Goal: Task Accomplishment & Management: Use online tool/utility

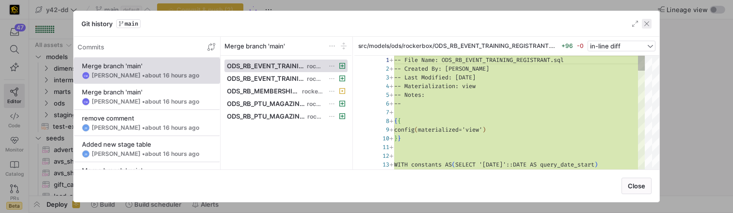
scroll to position [87, 0]
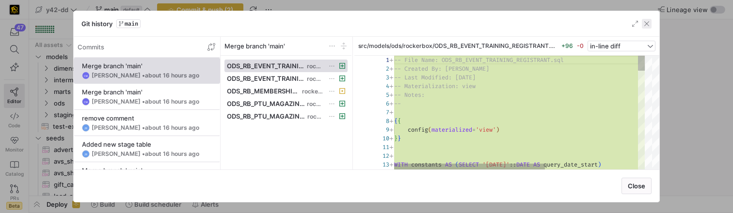
click at [644, 26] on span "button" at bounding box center [647, 24] width 10 height 10
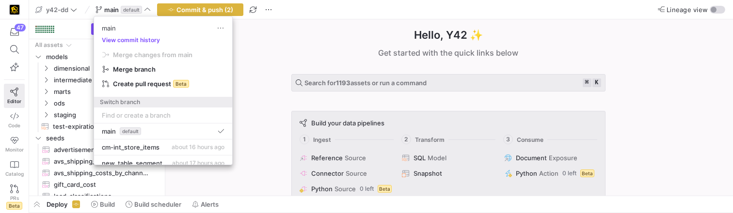
click at [283, 38] on div at bounding box center [366, 106] width 733 height 213
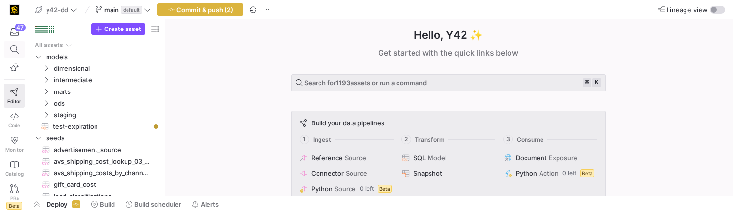
click at [4, 48] on span at bounding box center [14, 49] width 20 height 16
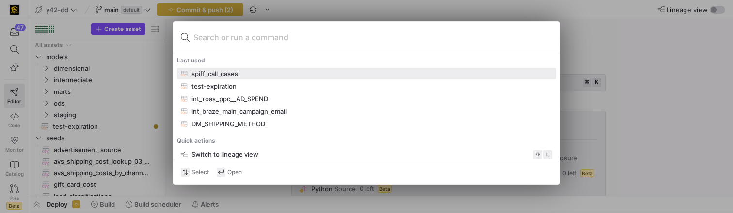
click at [215, 70] on div "spiff_call_cases" at bounding box center [215, 74] width 47 height 8
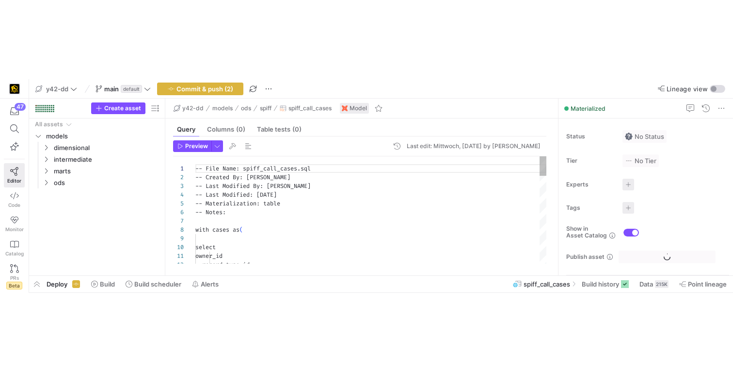
scroll to position [87, 0]
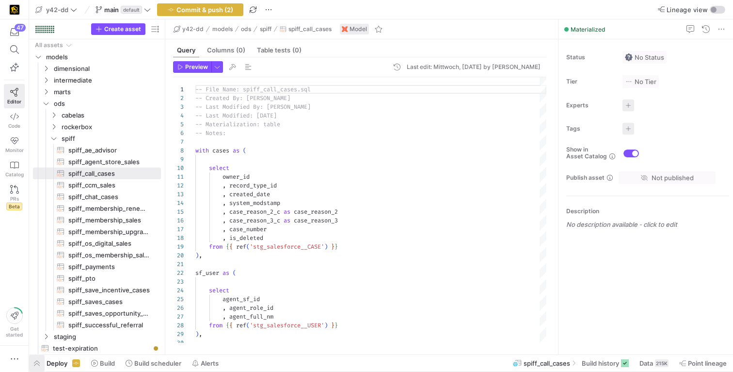
click at [37, 213] on span "button" at bounding box center [37, 363] width 16 height 16
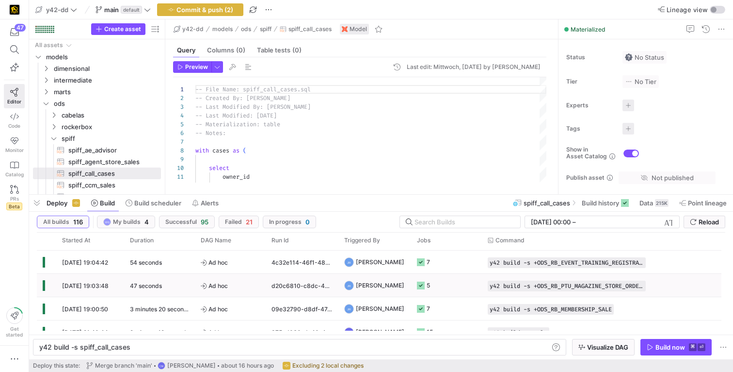
scroll to position [134, 0]
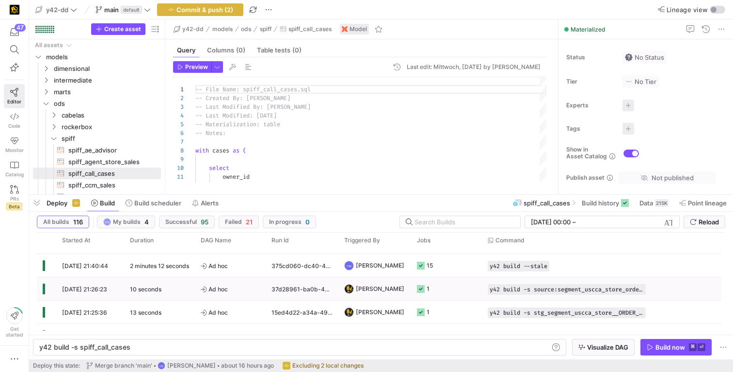
click at [114, 213] on div "[DATE] 21:26:23" at bounding box center [90, 288] width 68 height 23
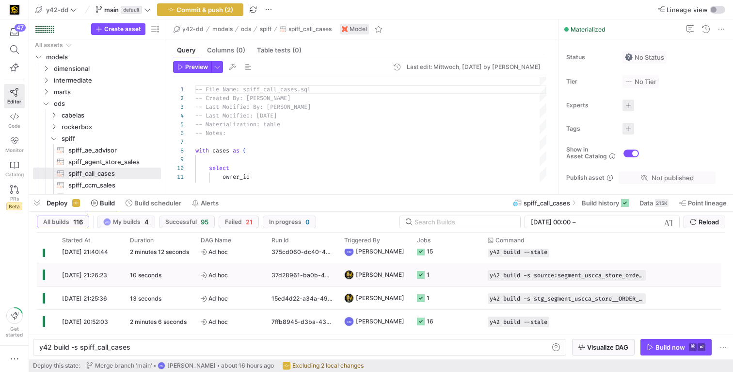
scroll to position [150, 0]
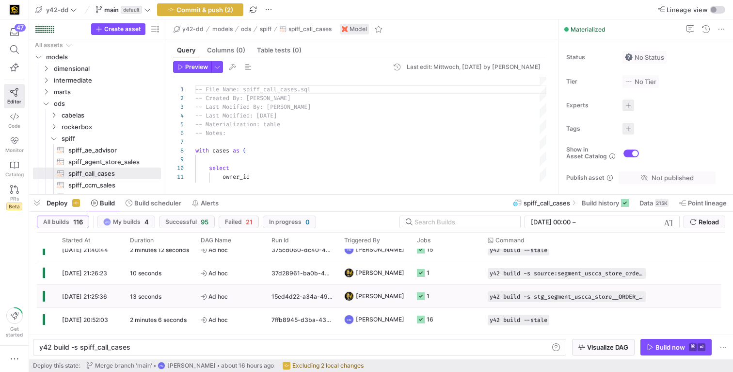
click at [124, 213] on div "07.08.25, 21:25:36 13 seconds Ad hoc 15ed4d22-a34a-4959-91aa-df2899ddef97 John …" at bounding box center [380, 295] width 686 height 23
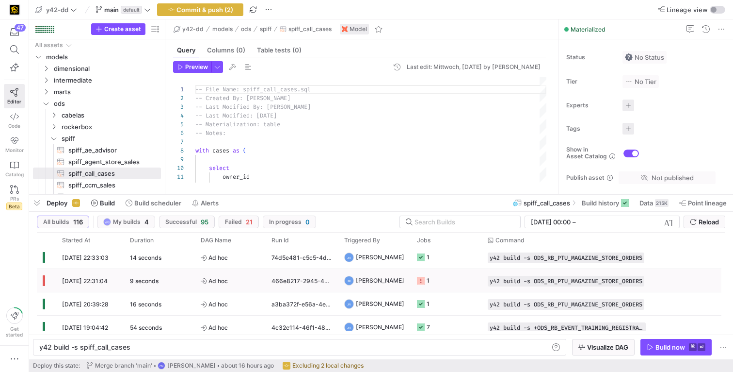
scroll to position [0, 0]
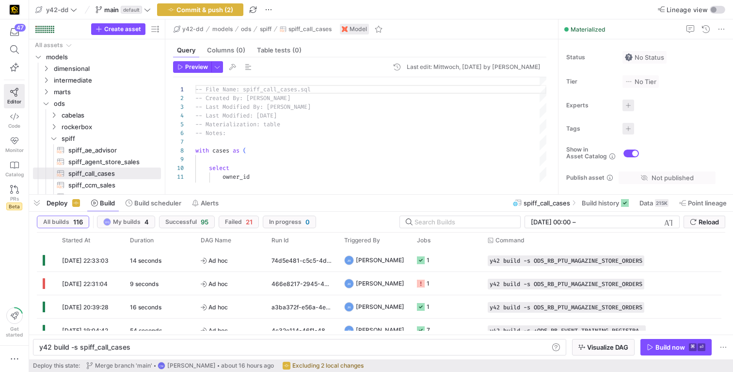
click at [61, 203] on span "Deploy" at bounding box center [57, 203] width 21 height 8
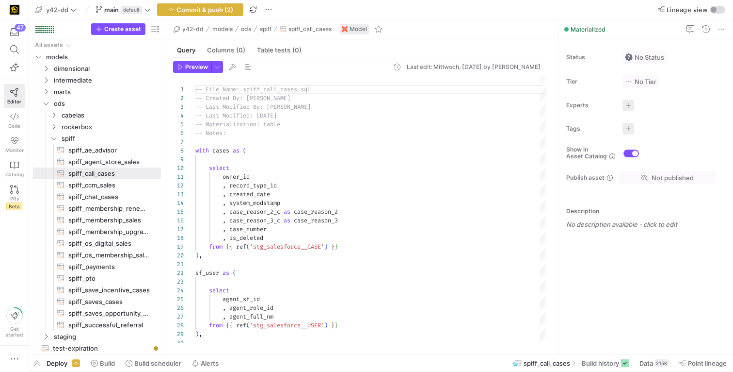
click at [55, 213] on span "Deploy" at bounding box center [57, 363] width 21 height 8
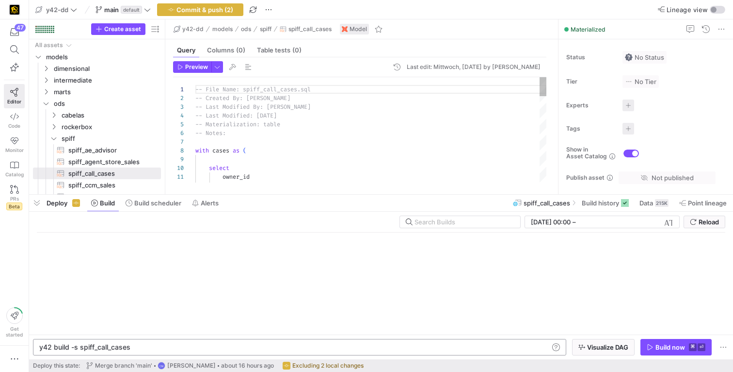
scroll to position [0, 90]
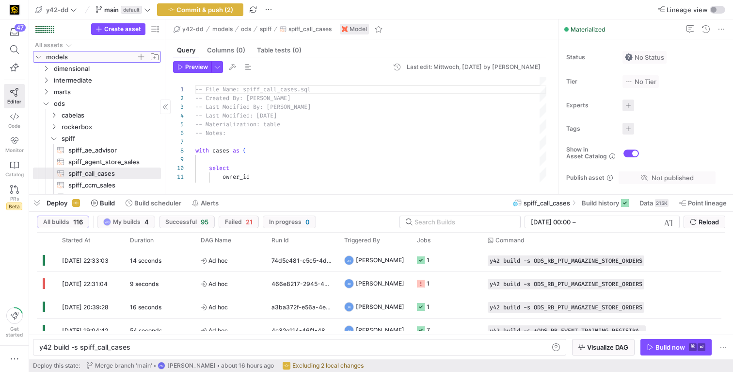
click at [54, 53] on span "models" at bounding box center [91, 56] width 90 height 11
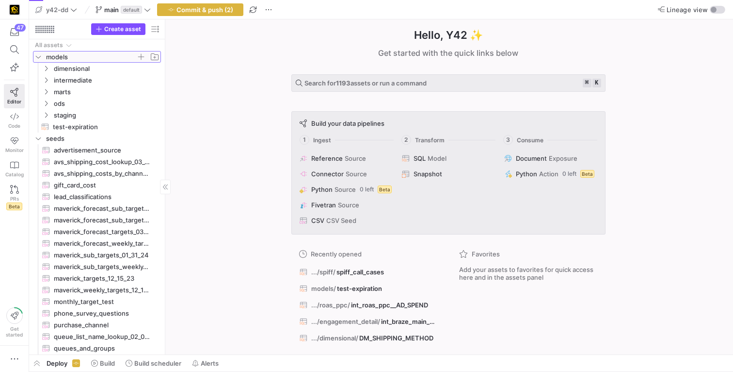
click at [35, 57] on icon "Press SPACE to select this row." at bounding box center [38, 57] width 7 height 6
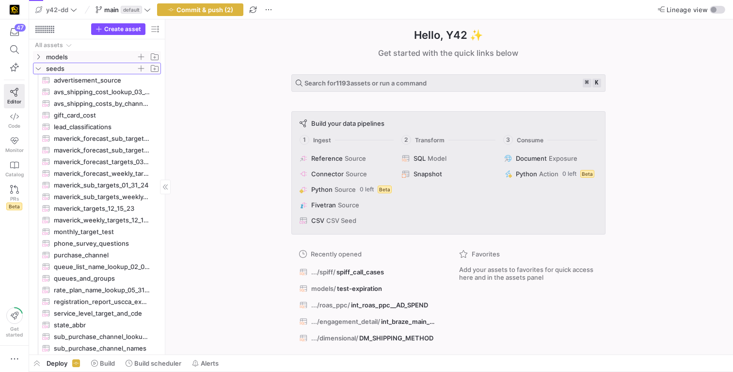
click at [40, 68] on icon "Press SPACE to select this row." at bounding box center [38, 68] width 7 height 6
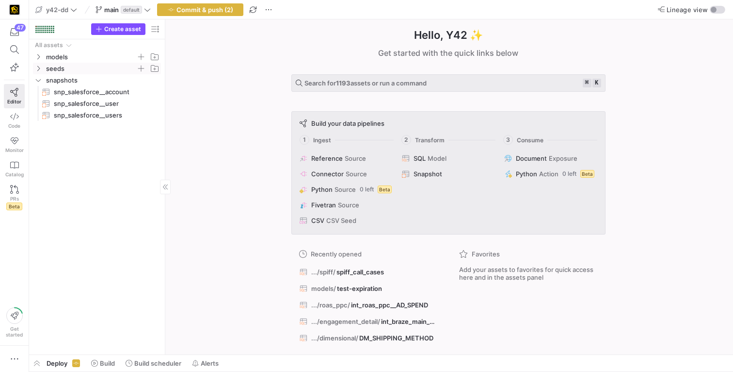
click at [48, 363] on span "Deploy" at bounding box center [57, 363] width 21 height 8
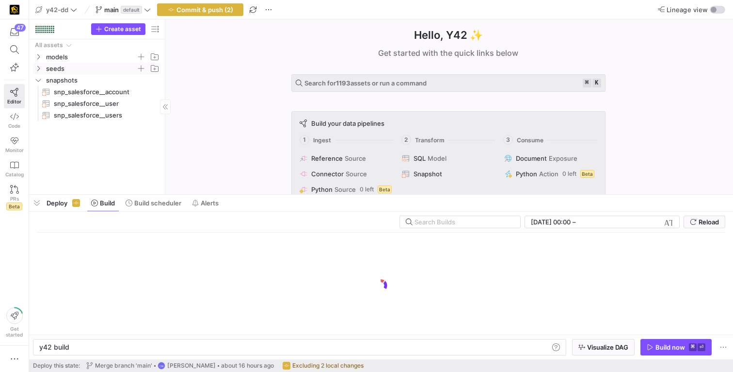
scroll to position [0, 29]
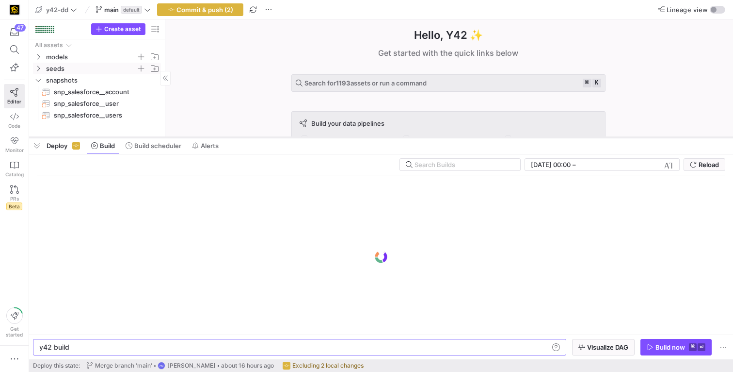
drag, startPoint x: 224, startPoint y: 194, endPoint x: 252, endPoint y: 137, distance: 63.8
click at [252, 137] on div at bounding box center [381, 137] width 704 height 4
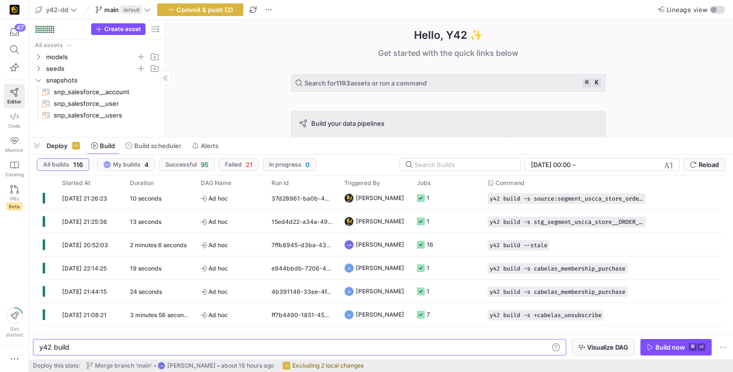
scroll to position [134, 0]
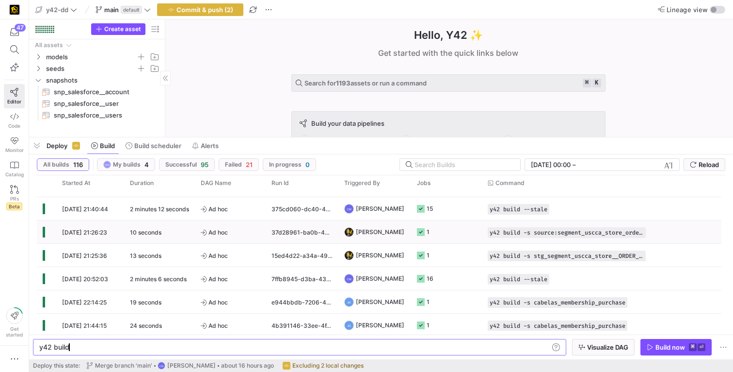
click at [114, 232] on div "[DATE] 21:26:23" at bounding box center [90, 231] width 68 height 23
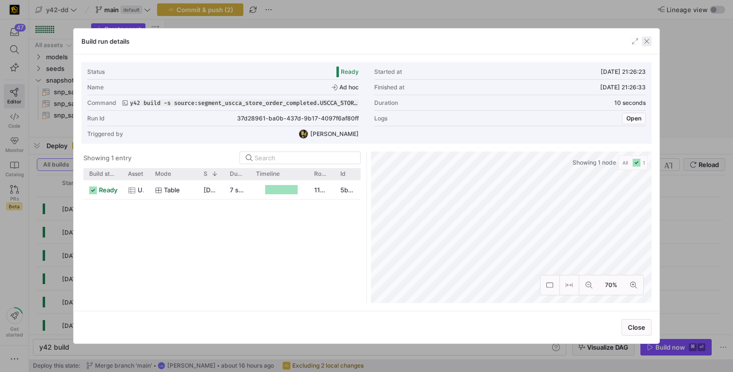
click at [650, 41] on span "button" at bounding box center [647, 41] width 10 height 10
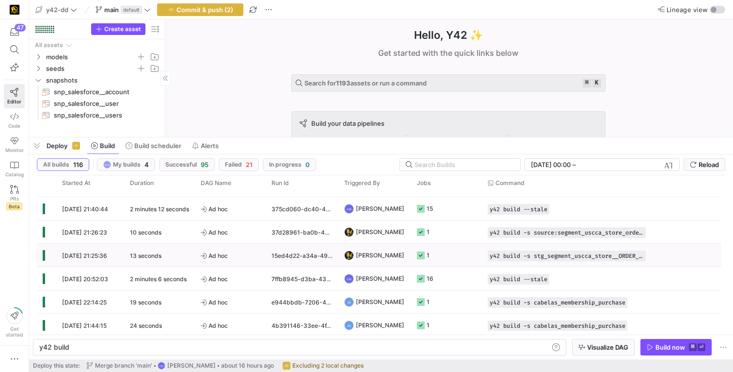
click at [159, 256] on y42-duration "13 seconds" at bounding box center [146, 255] width 32 height 7
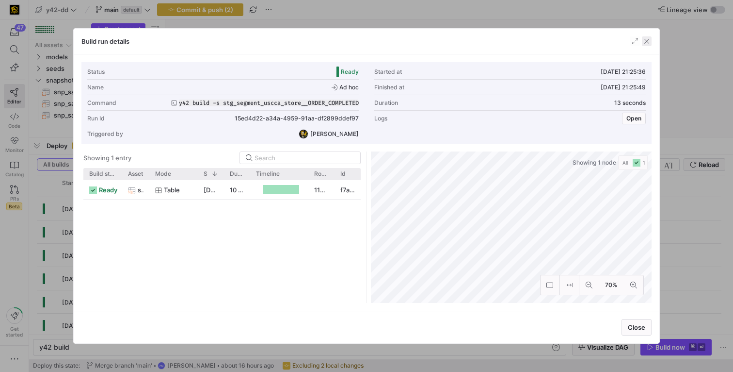
click at [645, 42] on span "button" at bounding box center [647, 41] width 10 height 10
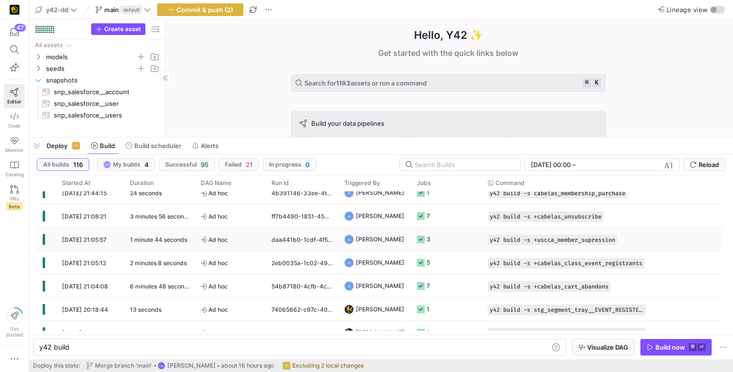
scroll to position [267, 0]
click at [153, 306] on y42-duration "13 seconds" at bounding box center [146, 308] width 32 height 7
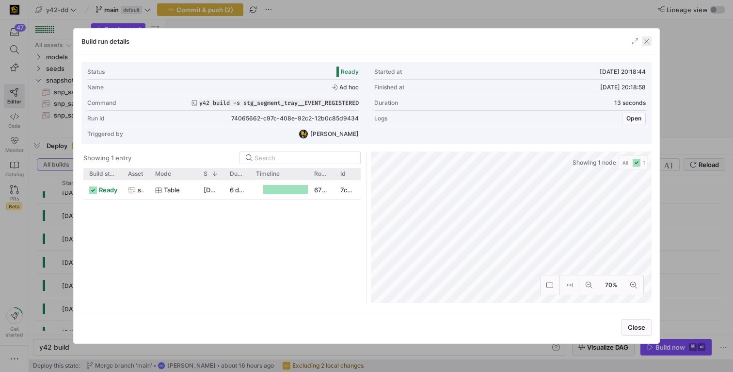
click at [644, 44] on span "button" at bounding box center [647, 41] width 10 height 10
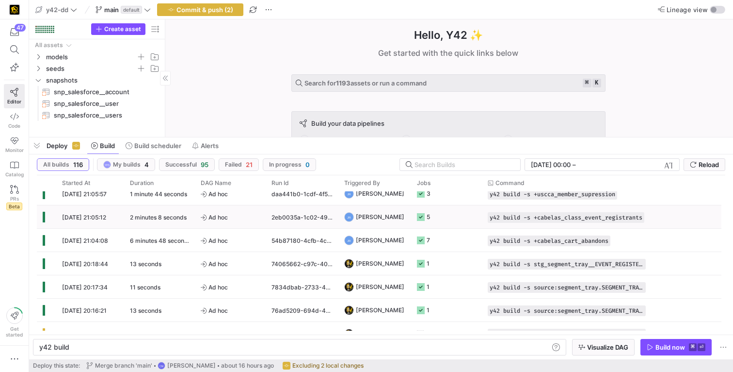
scroll to position [324, 0]
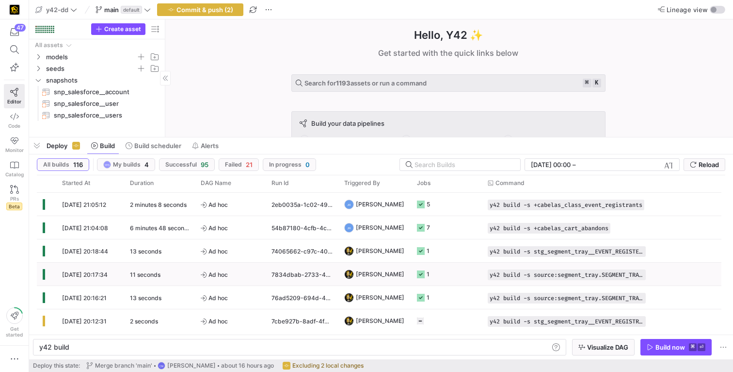
click at [126, 273] on div "11 seconds" at bounding box center [159, 273] width 71 height 23
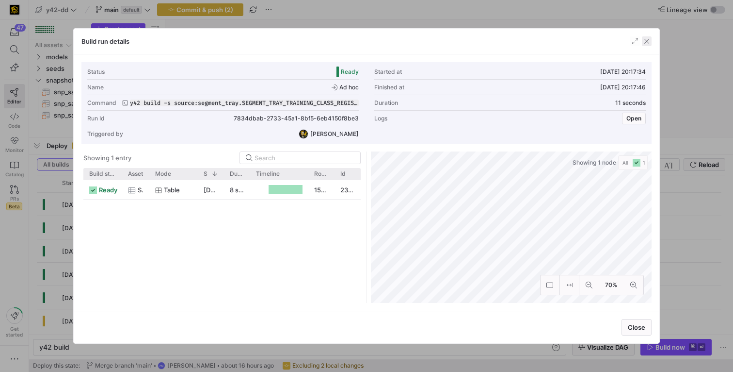
click at [647, 41] on span "button" at bounding box center [647, 41] width 10 height 10
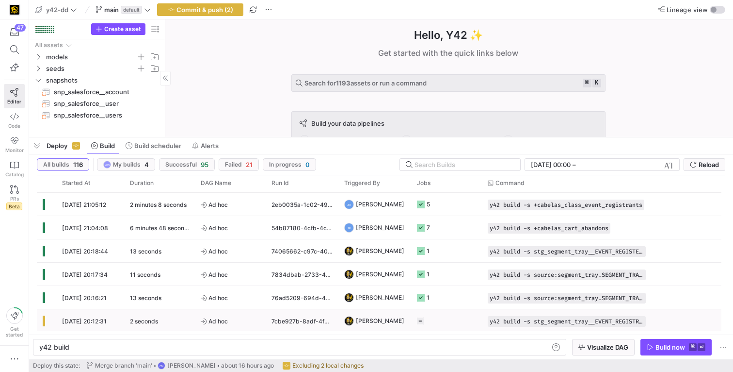
click at [107, 323] on span "[DATE] 20:12:31" at bounding box center [84, 320] width 45 height 7
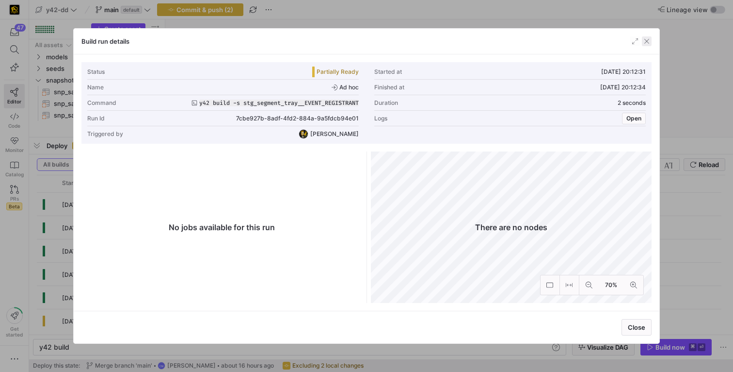
click at [651, 41] on span "button" at bounding box center [647, 41] width 10 height 10
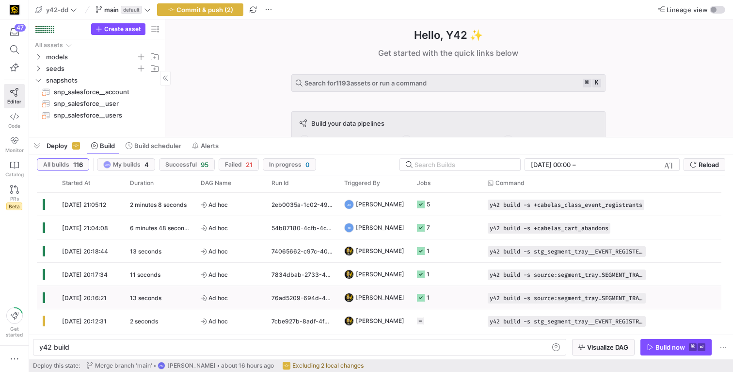
click at [162, 299] on div "13 seconds" at bounding box center [159, 297] width 71 height 23
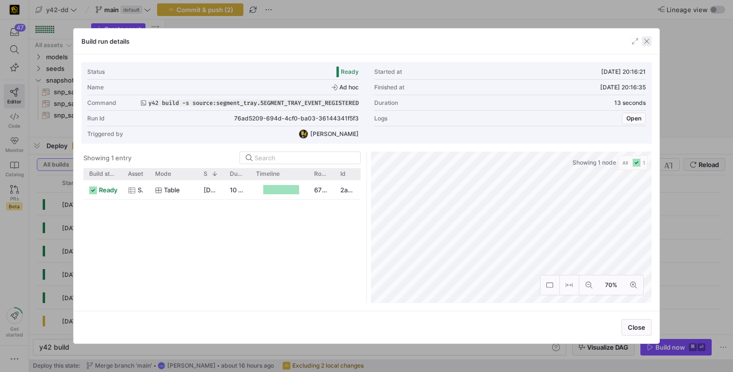
click at [644, 40] on span "button" at bounding box center [647, 41] width 10 height 10
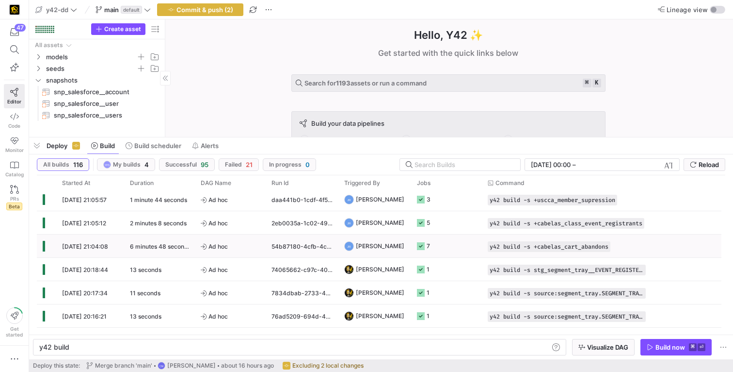
scroll to position [0, 0]
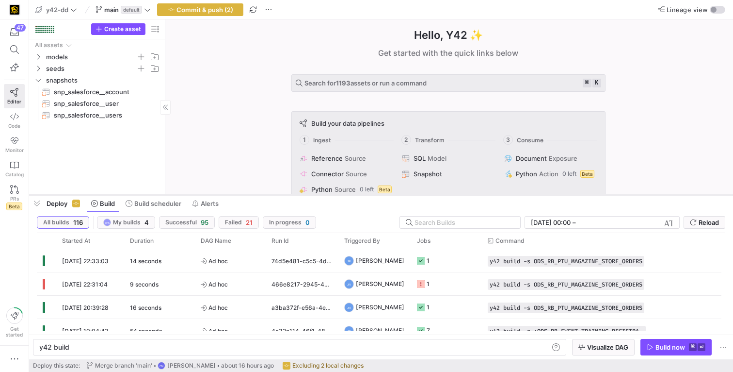
drag, startPoint x: 238, startPoint y: 136, endPoint x: 234, endPoint y: 194, distance: 57.8
click at [234, 194] on div at bounding box center [381, 195] width 704 height 4
click at [149, 10] on icon at bounding box center [147, 9] width 7 height 7
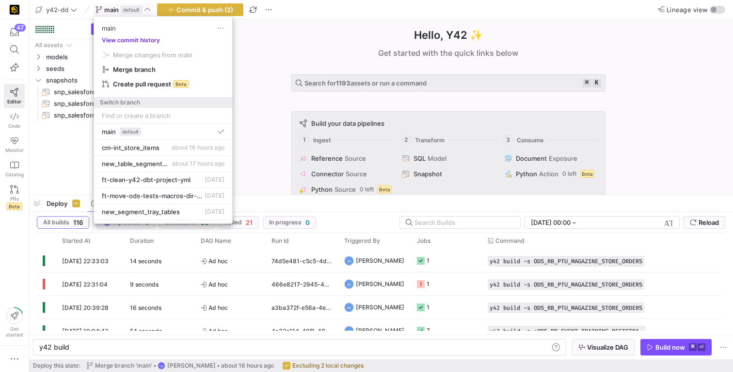
click at [146, 37] on button "View commit history" at bounding box center [131, 40] width 74 height 7
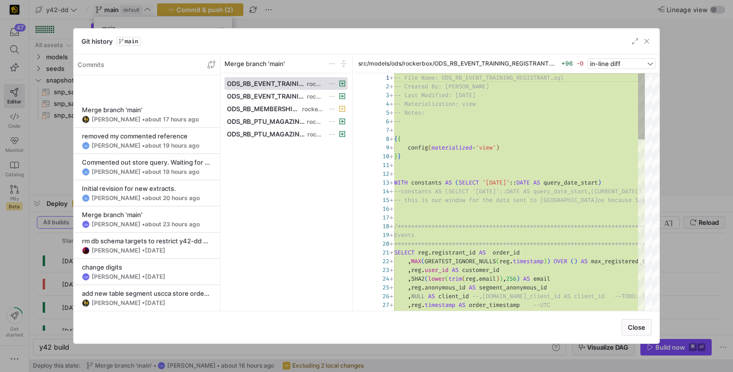
scroll to position [293, 0]
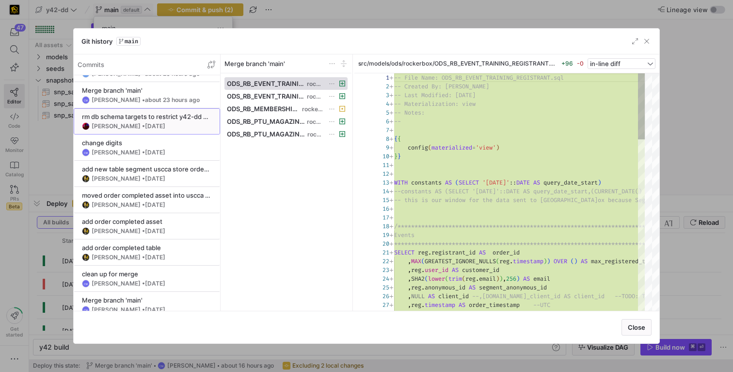
click at [172, 125] on div "[PERSON_NAME] • [DATE]" at bounding box center [147, 126] width 130 height 8
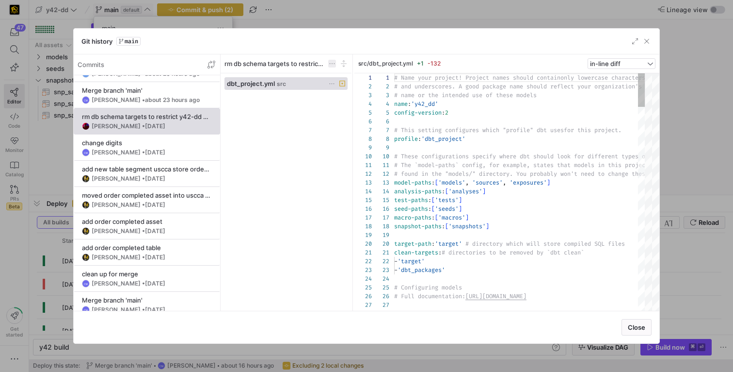
click at [329, 67] on span at bounding box center [332, 64] width 8 height 8
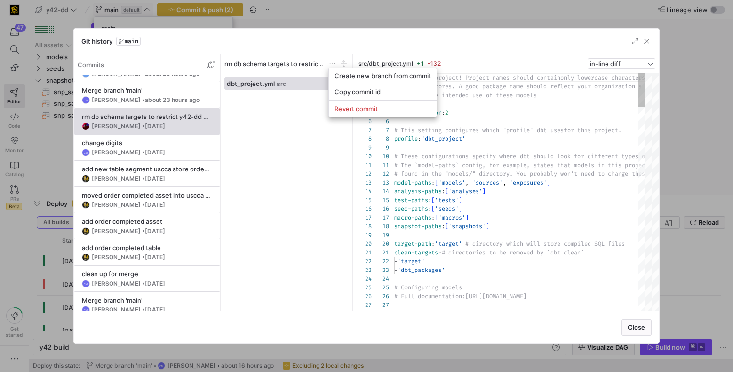
click at [269, 175] on div at bounding box center [366, 186] width 733 height 372
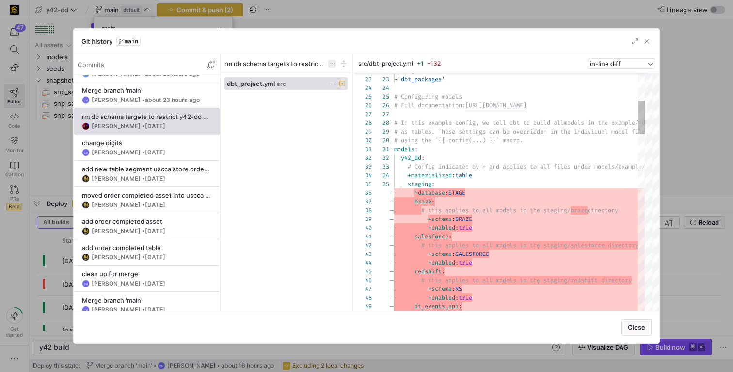
click at [330, 62] on span at bounding box center [332, 64] width 8 height 8
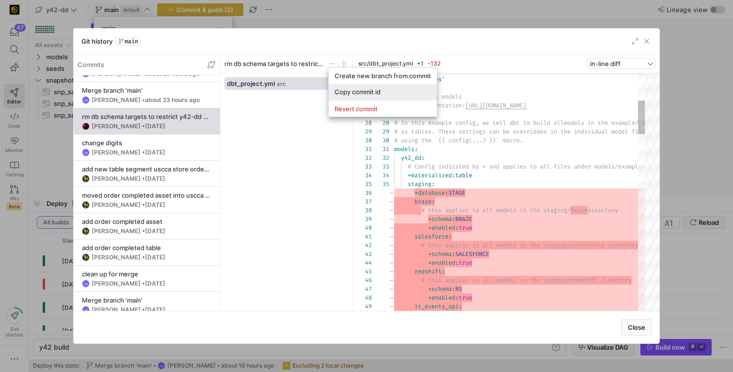
click at [356, 97] on button "Copy commit id" at bounding box center [383, 92] width 108 height 16
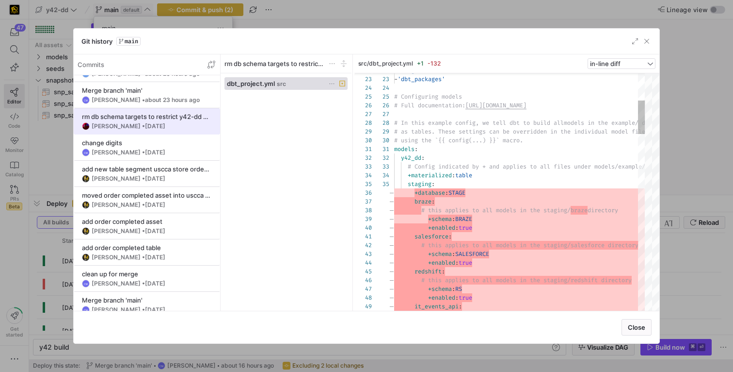
click at [153, 126] on span "[DATE]" at bounding box center [155, 125] width 20 height 7
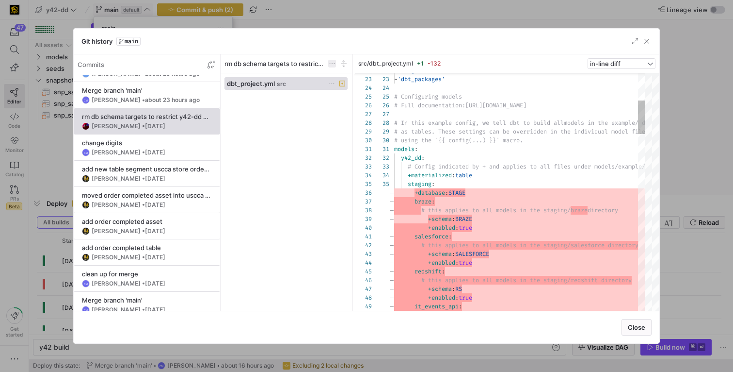
click at [330, 64] on span at bounding box center [332, 64] width 8 height 8
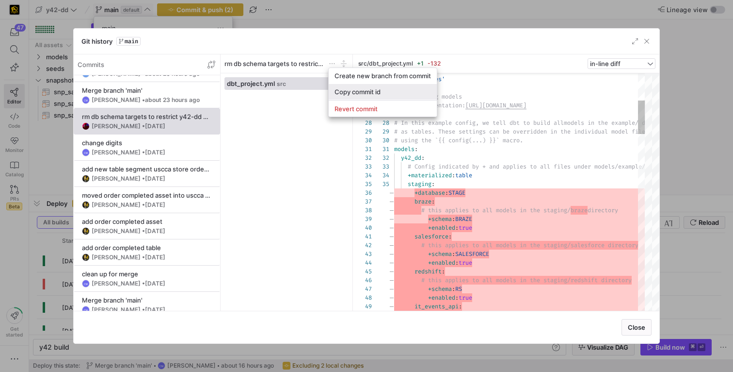
click at [337, 90] on span "Copy commit id" at bounding box center [383, 92] width 97 height 8
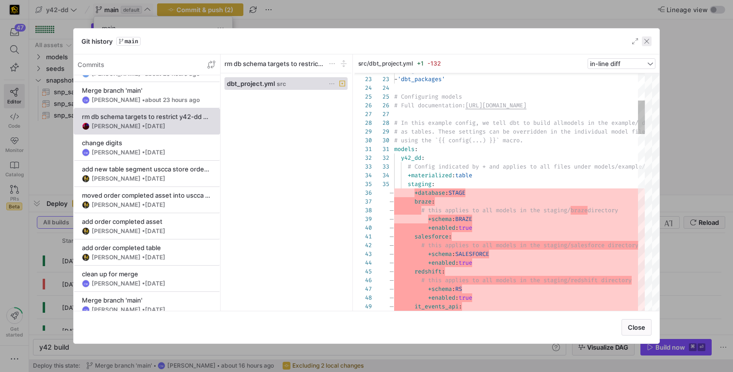
click at [648, 43] on span "button" at bounding box center [647, 41] width 10 height 10
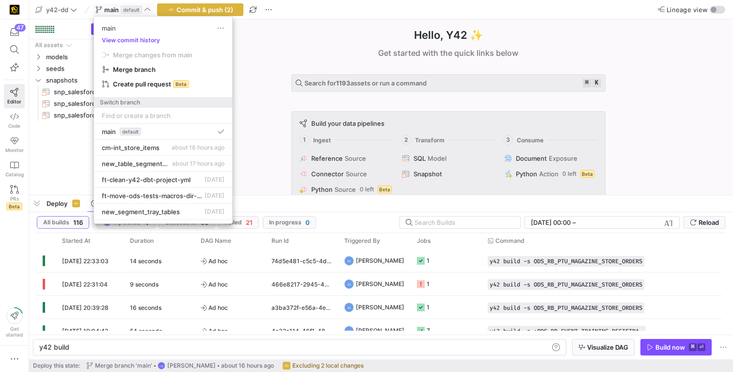
click at [14, 46] on div at bounding box center [366, 186] width 733 height 372
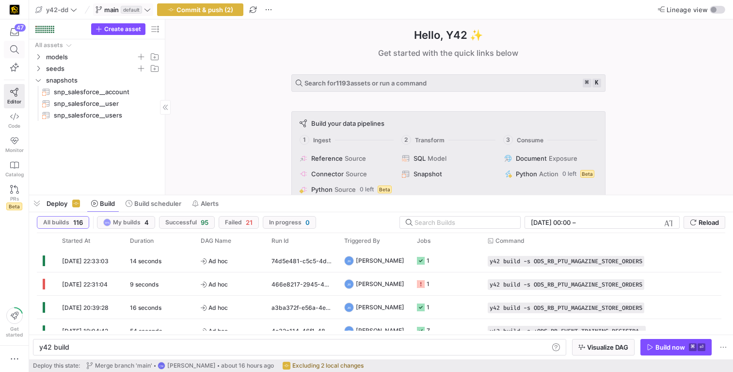
click at [14, 49] on icon at bounding box center [14, 49] width 9 height 9
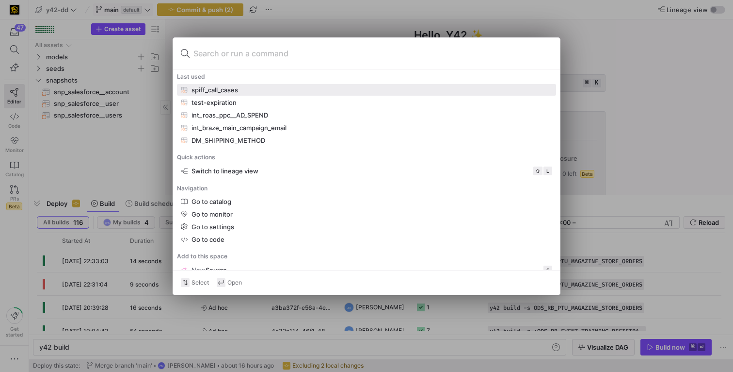
click at [199, 90] on div "spiff_call_cases" at bounding box center [215, 90] width 47 height 8
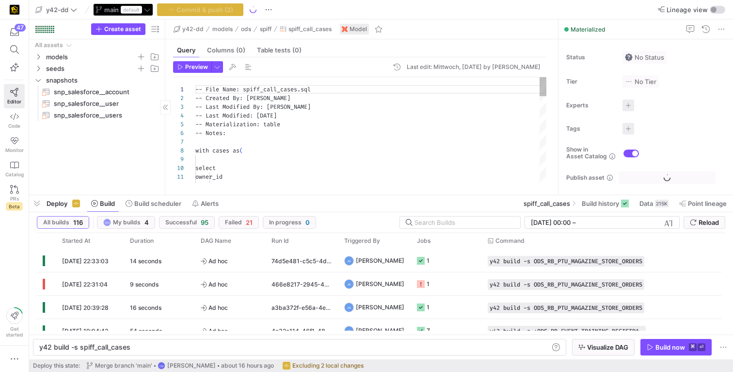
type textarea "y42 build -s spiff_call_cases"
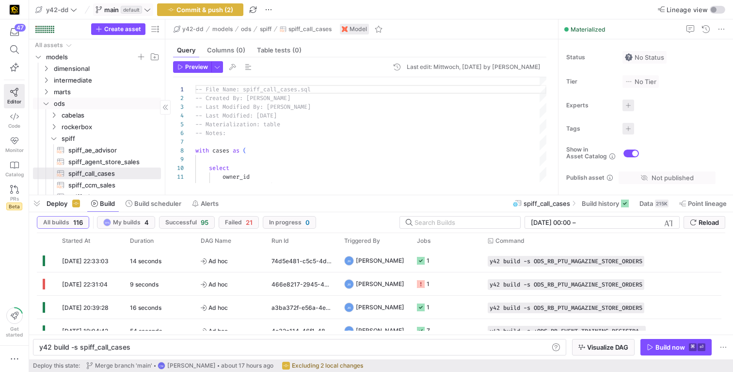
click at [41, 99] on link "ods" at bounding box center [97, 103] width 128 height 12
click at [146, 7] on icon at bounding box center [147, 9] width 7 height 7
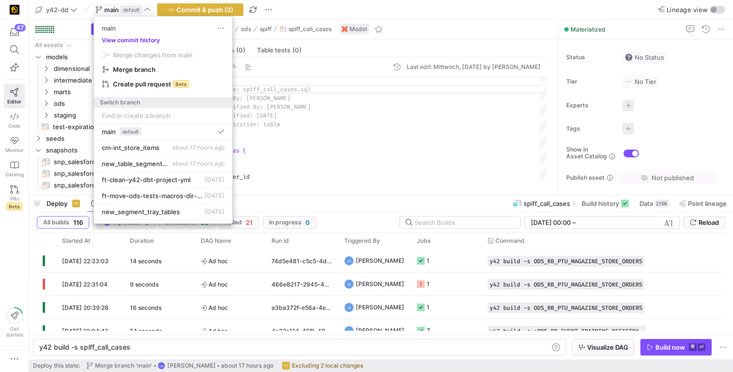
click at [142, 39] on button "View commit history" at bounding box center [131, 40] width 74 height 7
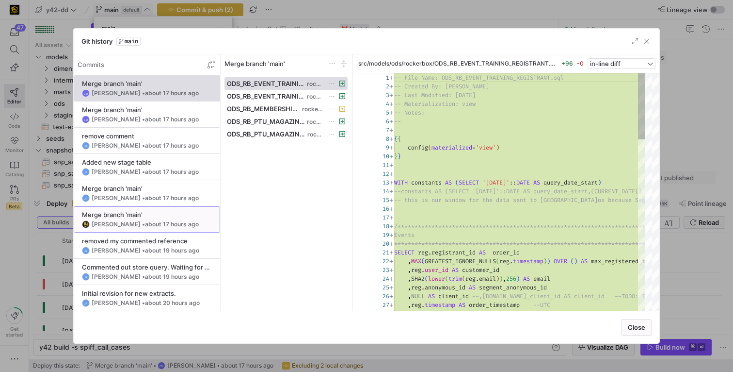
click at [129, 219] on y42-git-commit-item "Merge branch 'main' [PERSON_NAME] • about 17 hours ago" at bounding box center [147, 218] width 130 height 17
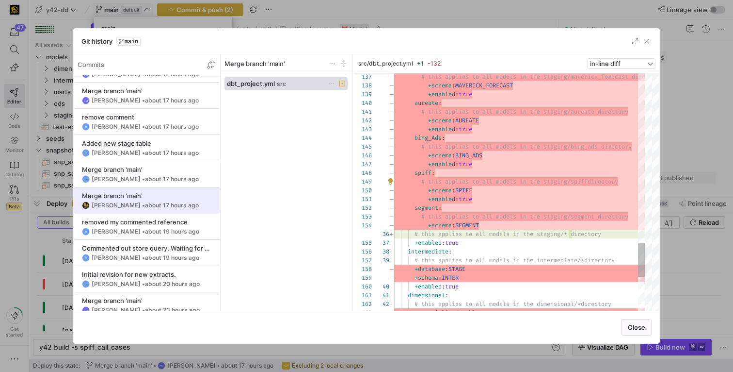
scroll to position [74, 0]
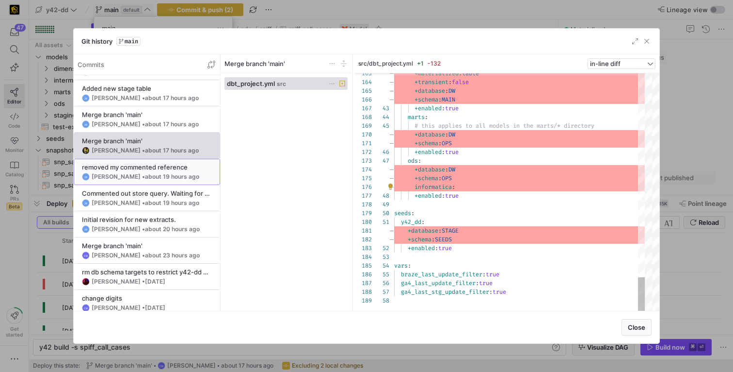
click at [165, 169] on div "removed my commented reference" at bounding box center [147, 167] width 130 height 8
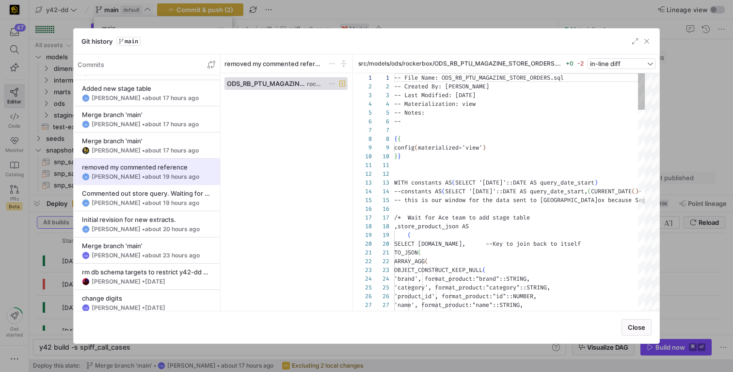
scroll to position [87, 0]
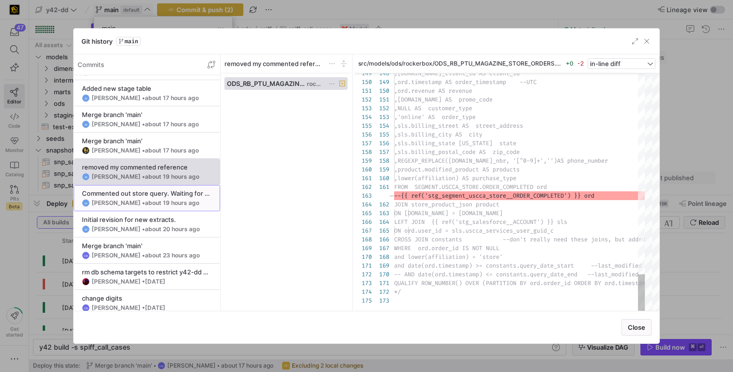
click at [162, 205] on span "about 19 hours ago" at bounding box center [172, 202] width 54 height 7
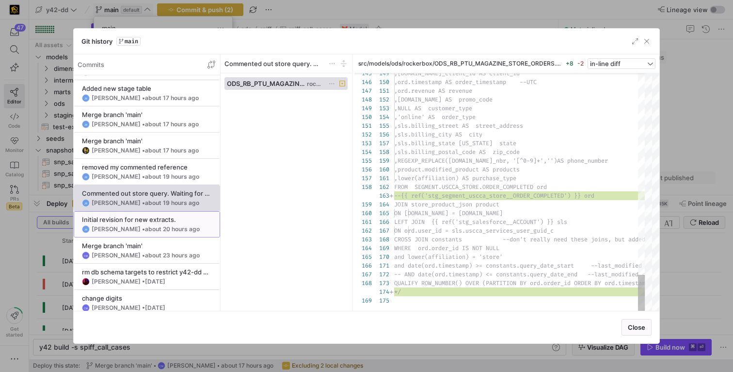
click at [145, 228] on span "about 20 hours ago" at bounding box center [172, 228] width 55 height 7
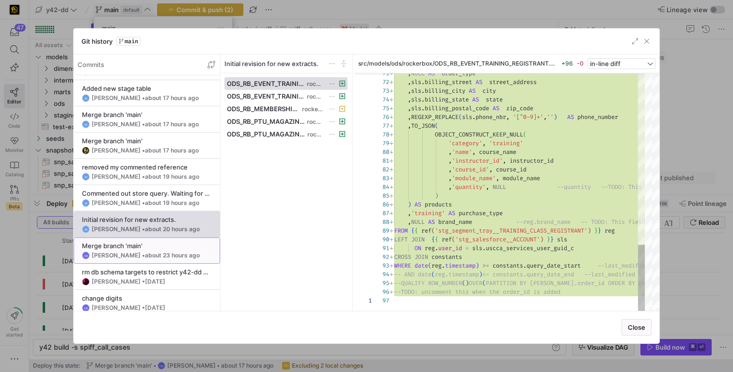
click at [159, 253] on span "about 23 hours ago" at bounding box center [172, 254] width 55 height 7
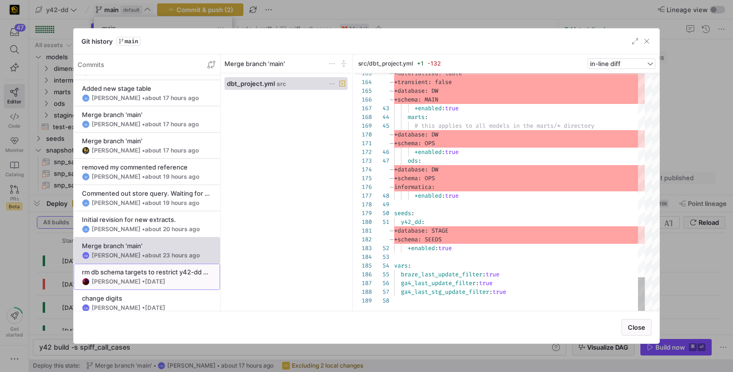
click at [174, 278] on div "[PERSON_NAME] • [DATE]" at bounding box center [147, 281] width 130 height 8
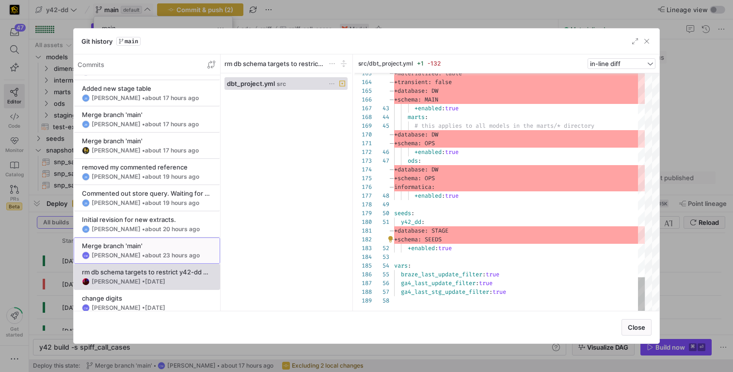
click at [123, 252] on div "[PERSON_NAME] • about 23 hours ago" at bounding box center [146, 255] width 108 height 7
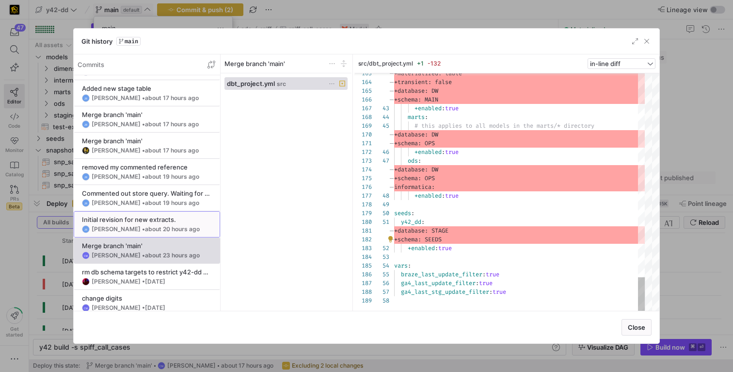
click at [155, 233] on span at bounding box center [146, 223] width 145 height 25
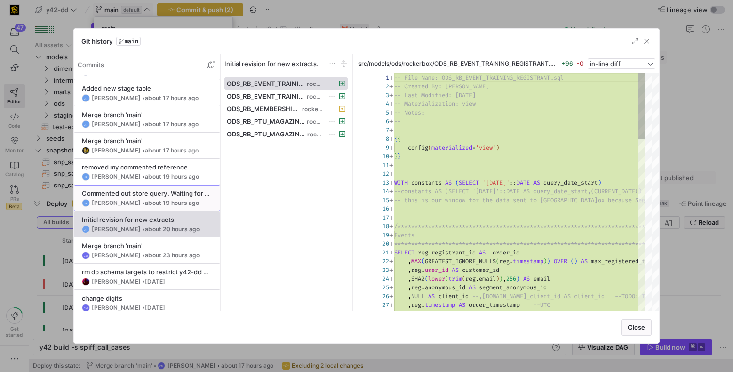
click at [160, 205] on span "about 19 hours ago" at bounding box center [172, 202] width 54 height 7
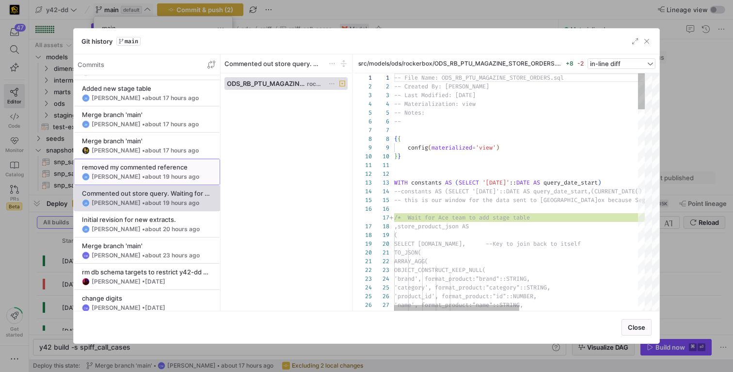
click at [152, 177] on span "about 19 hours ago" at bounding box center [172, 176] width 54 height 7
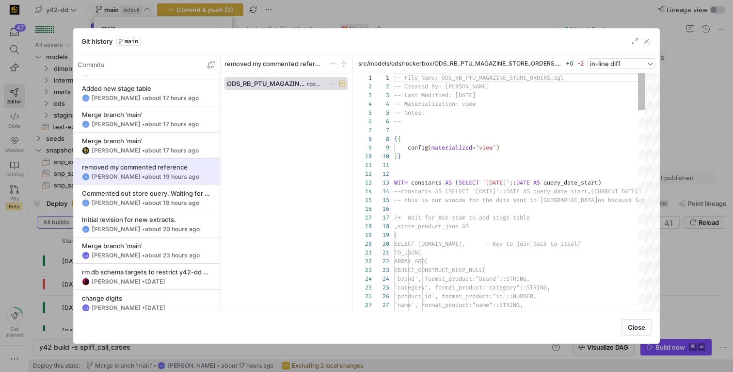
click at [154, 159] on button "removed my commented reference JR [PERSON_NAME] • about 19 hours ago" at bounding box center [147, 172] width 146 height 26
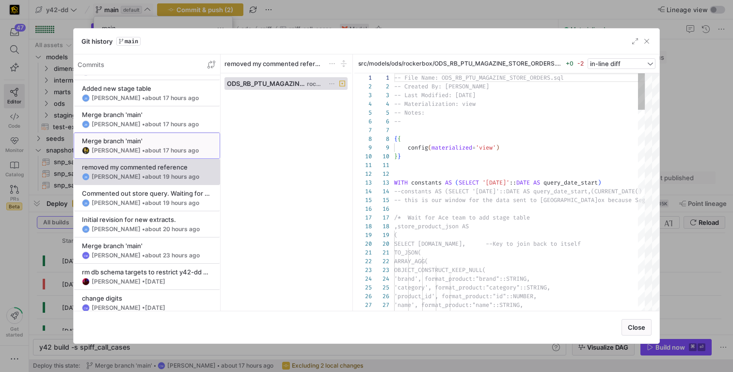
click at [154, 147] on span "about 17 hours ago" at bounding box center [172, 149] width 54 height 7
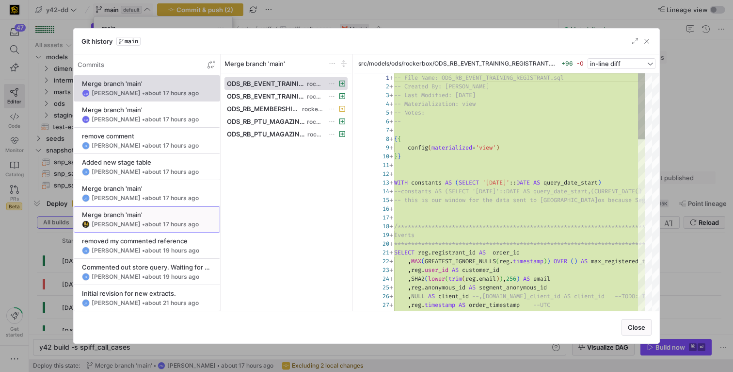
click at [170, 214] on div "Merge branch 'main'" at bounding box center [147, 214] width 130 height 8
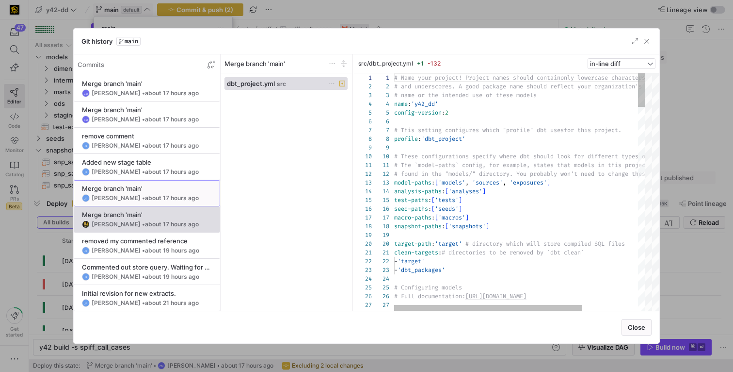
click at [164, 191] on div "Merge branch 'main'" at bounding box center [147, 188] width 130 height 8
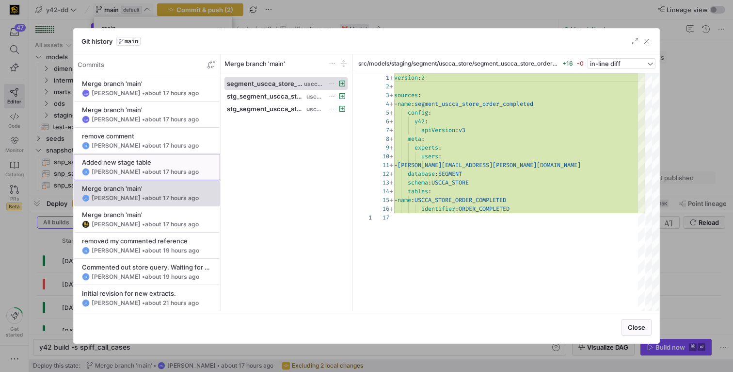
click at [166, 171] on span "about 17 hours ago" at bounding box center [172, 171] width 54 height 7
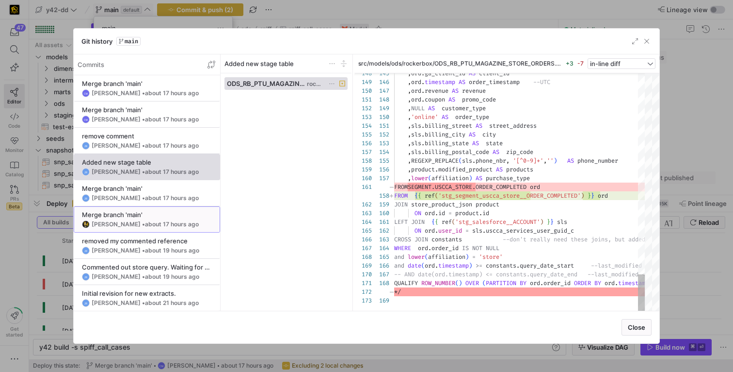
click at [125, 221] on div "[PERSON_NAME] • about 17 hours ago" at bounding box center [145, 224] width 107 height 7
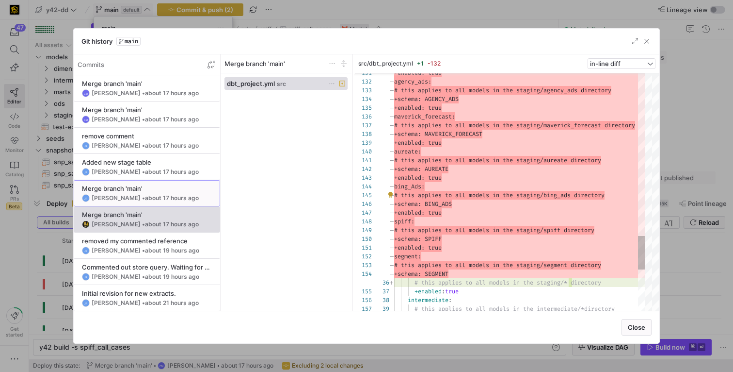
click at [117, 197] on div "[PERSON_NAME] • about 17 hours ago" at bounding box center [145, 197] width 107 height 7
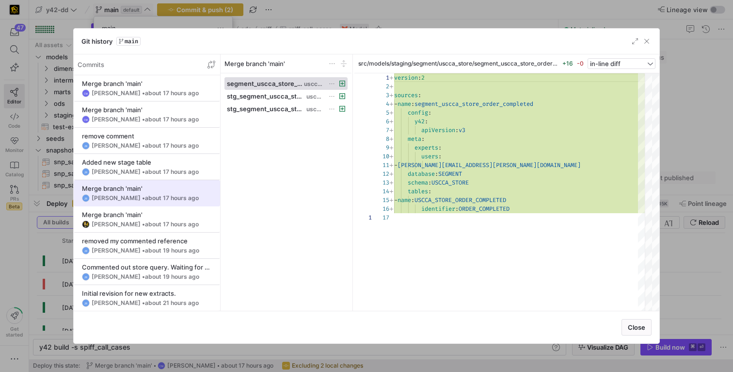
click at [130, 180] on span at bounding box center [146, 192] width 145 height 25
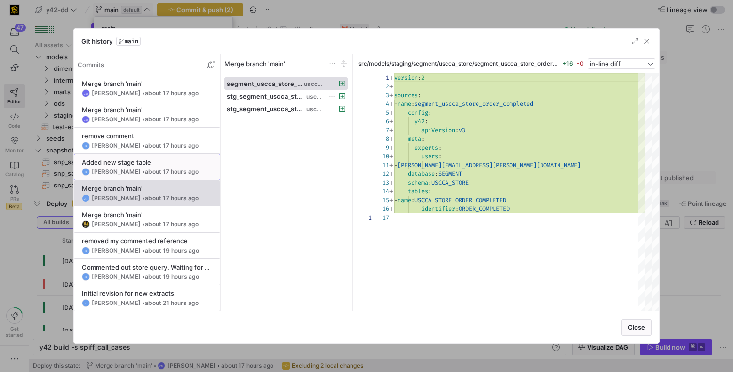
click at [131, 178] on span at bounding box center [146, 166] width 145 height 25
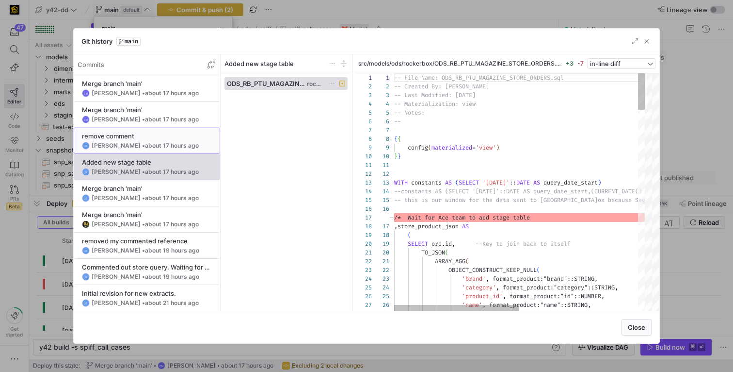
click at [145, 144] on span "about 17 hours ago" at bounding box center [172, 145] width 54 height 7
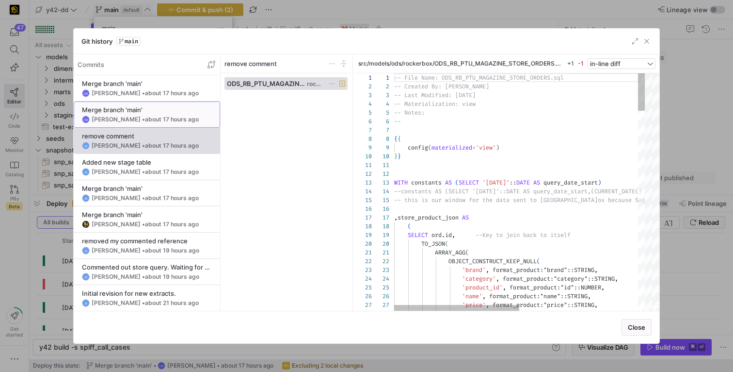
click at [131, 113] on y42-git-commit-item "Merge branch 'main' CM [PERSON_NAME] • about 17 hours ago" at bounding box center [147, 114] width 130 height 17
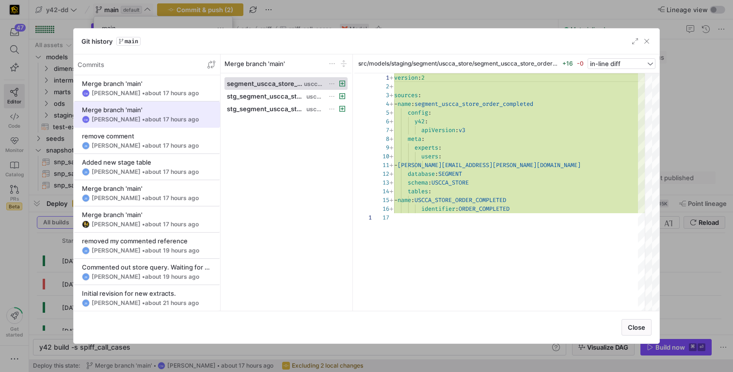
click at [139, 103] on span at bounding box center [146, 114] width 145 height 25
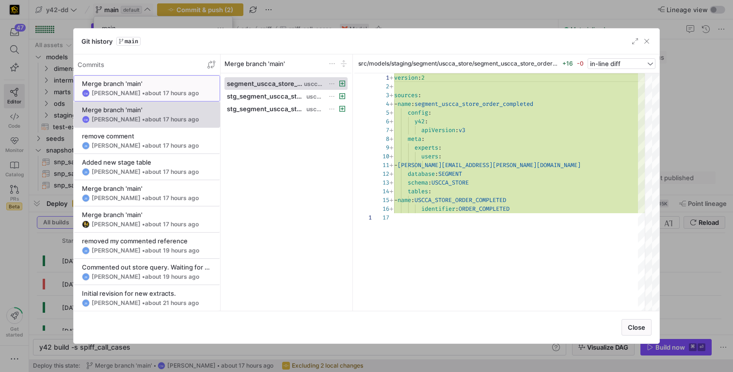
click at [145, 96] on span "about 17 hours ago" at bounding box center [172, 92] width 54 height 7
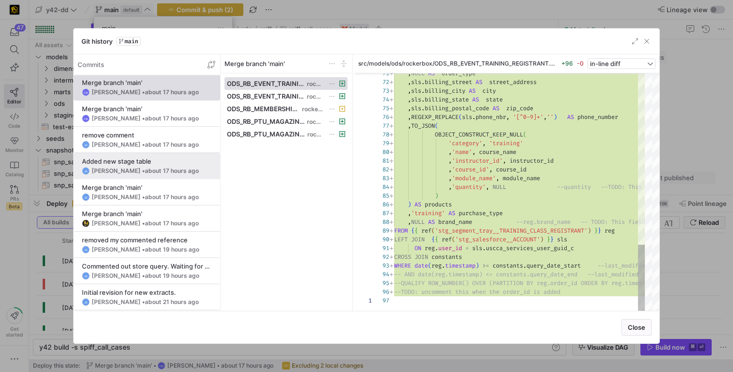
scroll to position [0, 0]
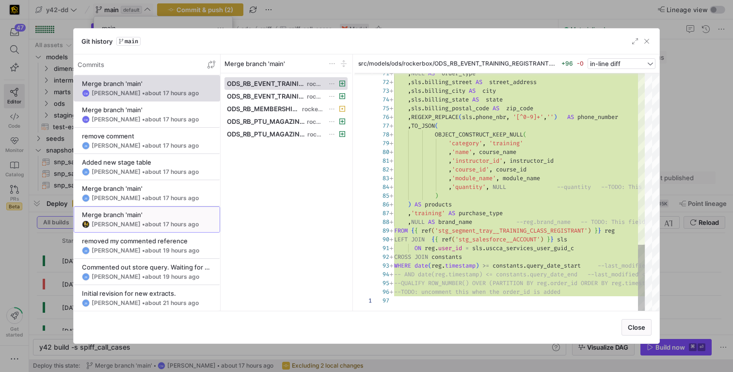
click at [144, 214] on div "Merge branch 'main'" at bounding box center [147, 214] width 130 height 8
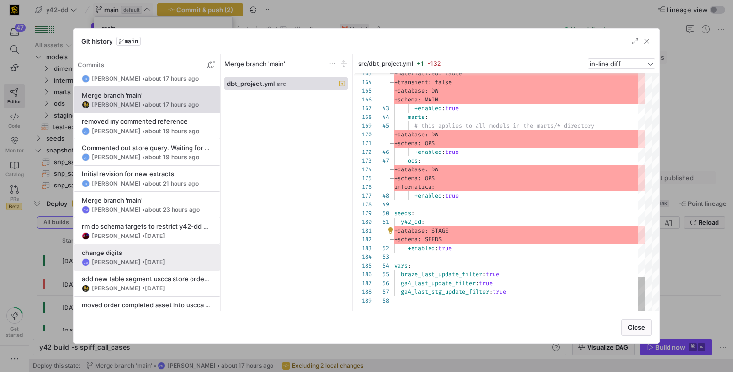
scroll to position [116, 0]
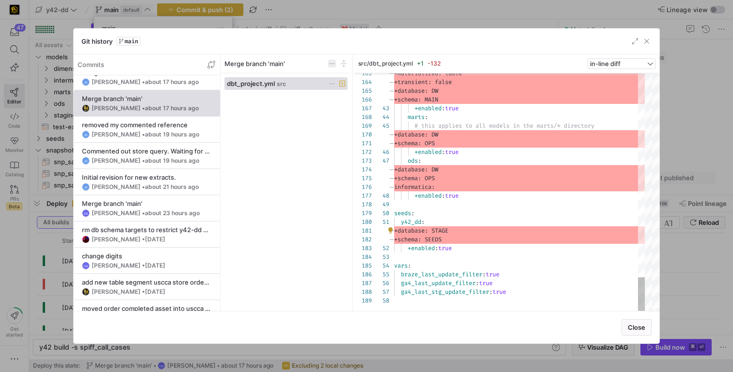
click at [331, 63] on span at bounding box center [332, 64] width 8 height 8
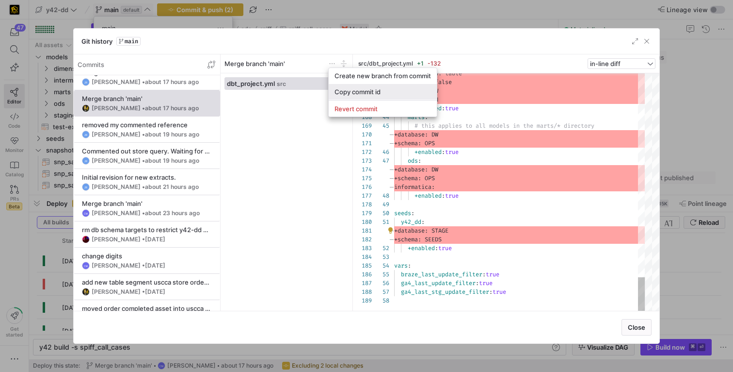
click at [363, 94] on span "Copy commit id" at bounding box center [383, 92] width 97 height 8
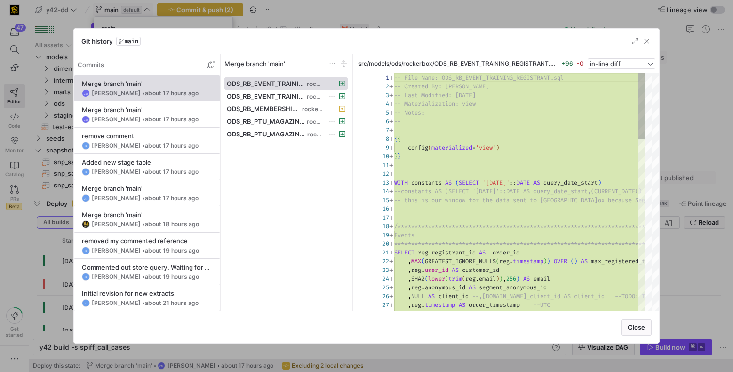
scroll to position [87, 0]
click at [146, 220] on y42-git-commit-item "Merge branch 'main' [PERSON_NAME] • about 18 hours ago" at bounding box center [147, 218] width 130 height 17
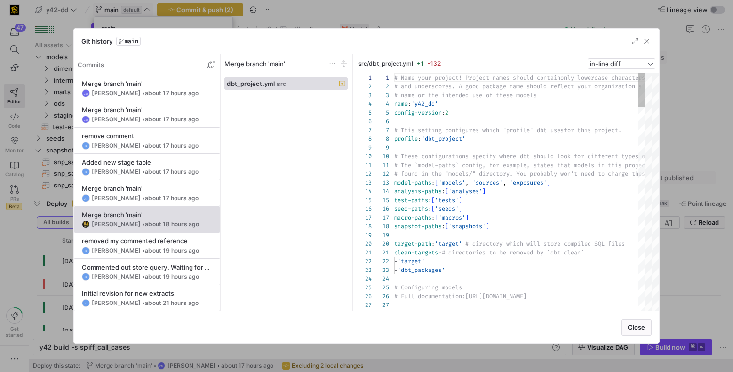
click at [325, 67] on div "Merge branch 'main'" at bounding box center [286, 63] width 131 height 19
click at [329, 64] on span at bounding box center [332, 64] width 8 height 8
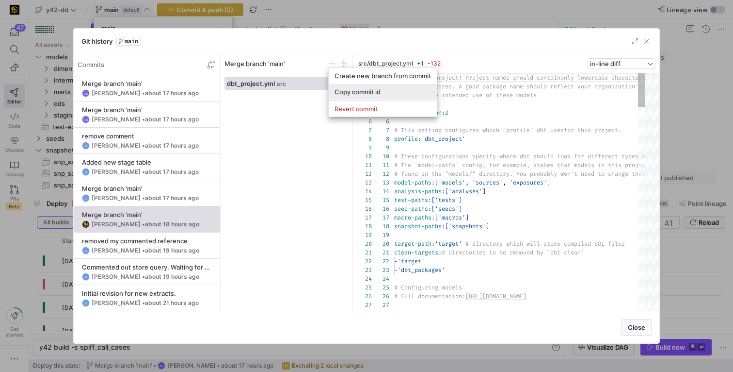
click at [356, 88] on span "Copy commit id" at bounding box center [383, 92] width 97 height 8
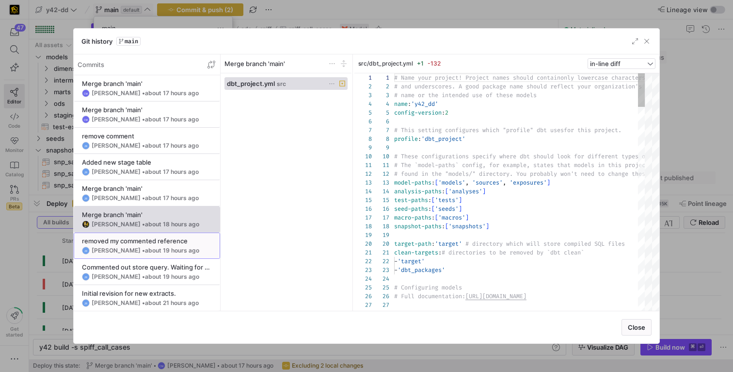
click at [166, 242] on div "removed my commented reference" at bounding box center [147, 241] width 130 height 8
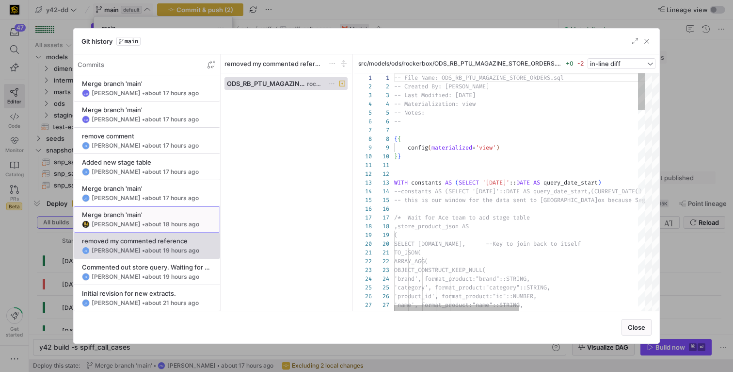
click at [159, 211] on div "Merge branch 'main'" at bounding box center [147, 214] width 130 height 8
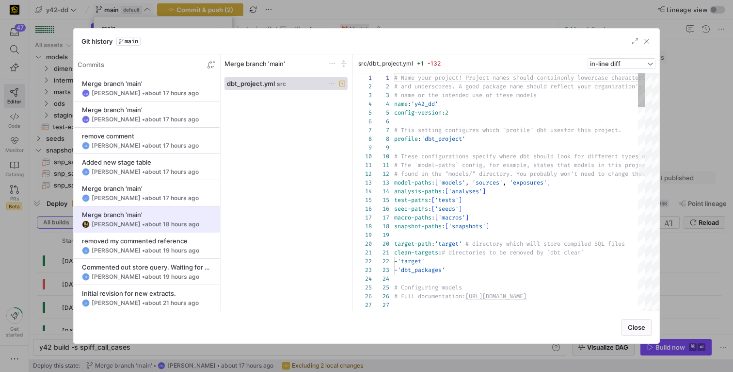
click at [175, 216] on div "Merge branch 'main'" at bounding box center [147, 214] width 130 height 8
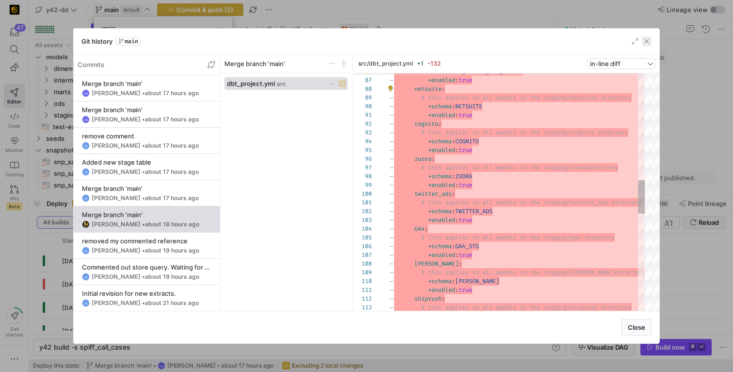
click at [648, 40] on span "button" at bounding box center [647, 41] width 10 height 10
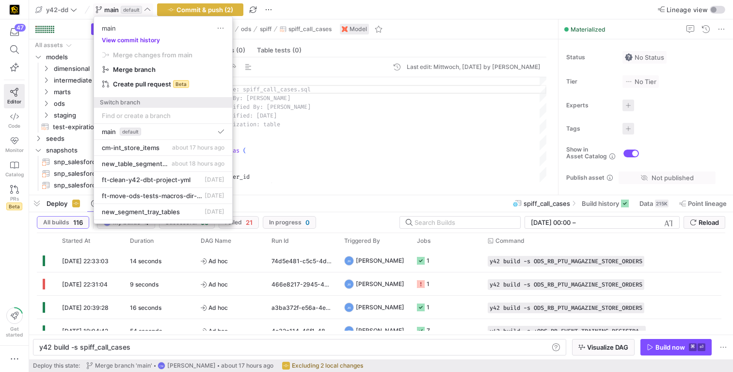
click at [139, 42] on button "View commit history" at bounding box center [131, 40] width 74 height 7
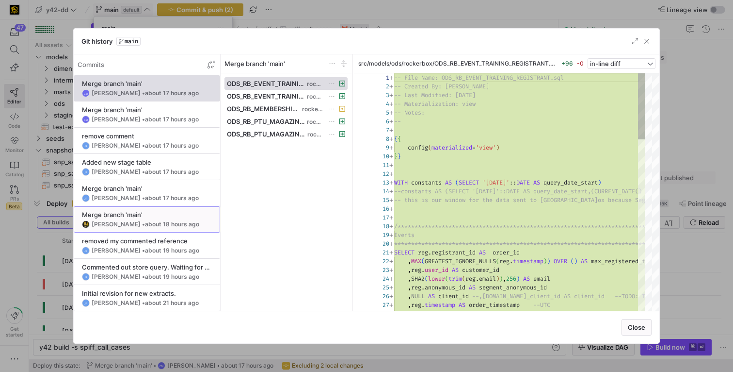
click at [154, 221] on span "about 18 hours ago" at bounding box center [172, 223] width 54 height 7
